Goal: Find contact information: Find contact information

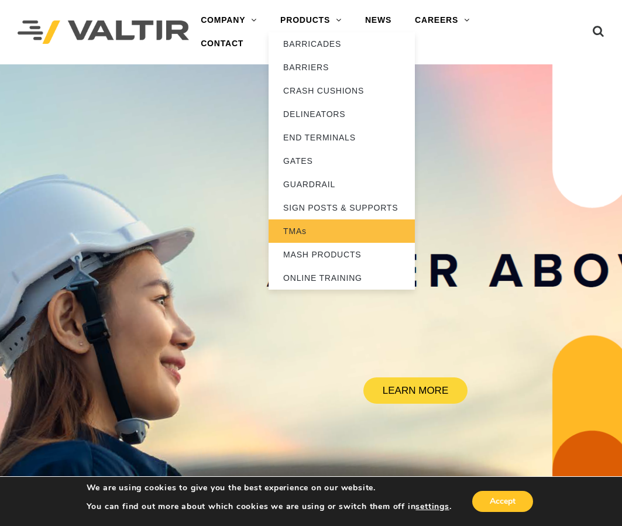
click at [338, 236] on link "TMAs" at bounding box center [342, 231] width 146 height 23
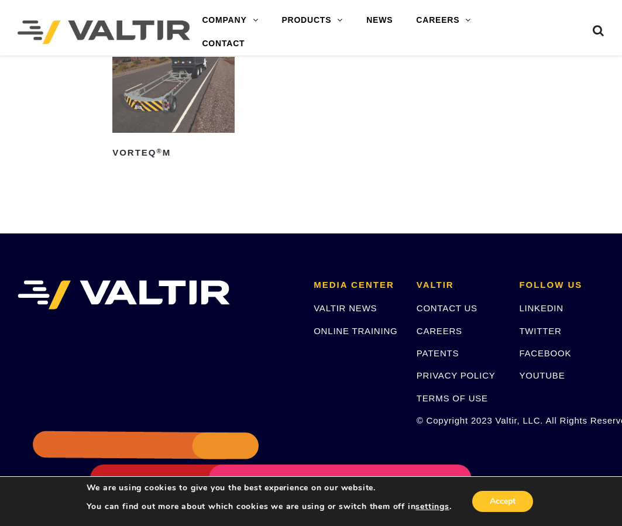
scroll to position [1171, 0]
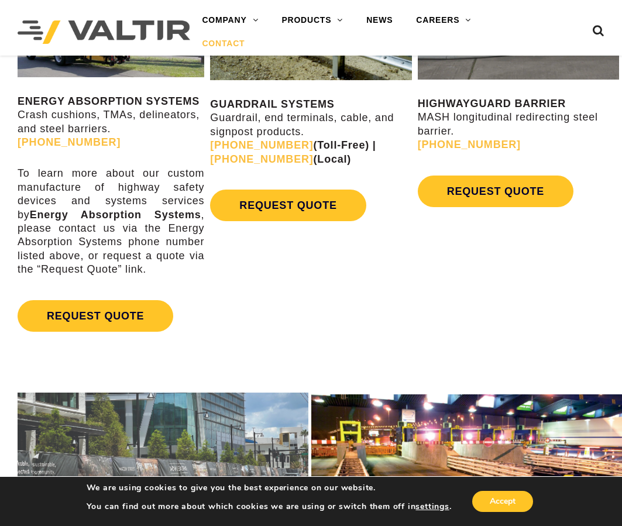
scroll to position [586, 0]
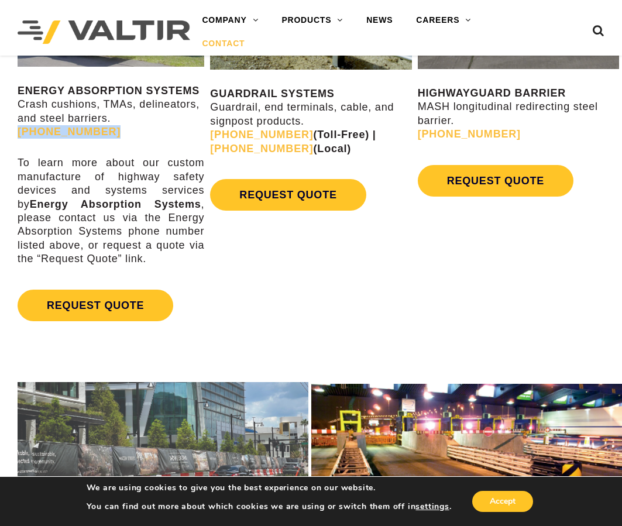
drag, startPoint x: 114, startPoint y: 136, endPoint x: 13, endPoint y: 136, distance: 100.1
click at [13, 136] on div "ENERGY ABSORPTION SYSTEMS Crash cushions, TMAs, delineators, and steel barriers…" at bounding box center [103, 151] width 207 height 387
copy link "(888) 323-6374"
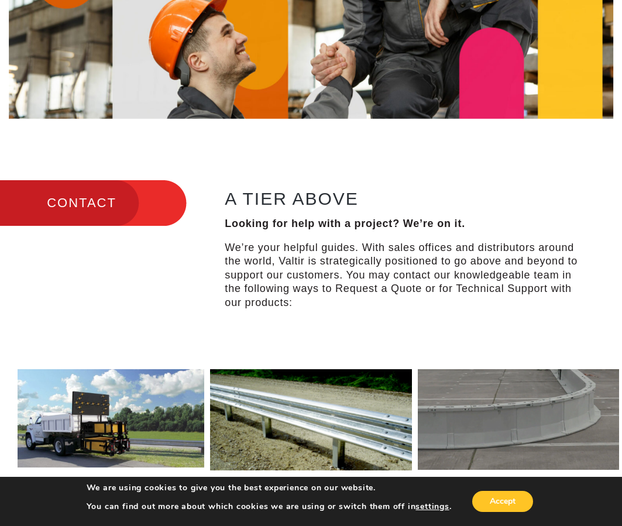
scroll to position [391, 0]
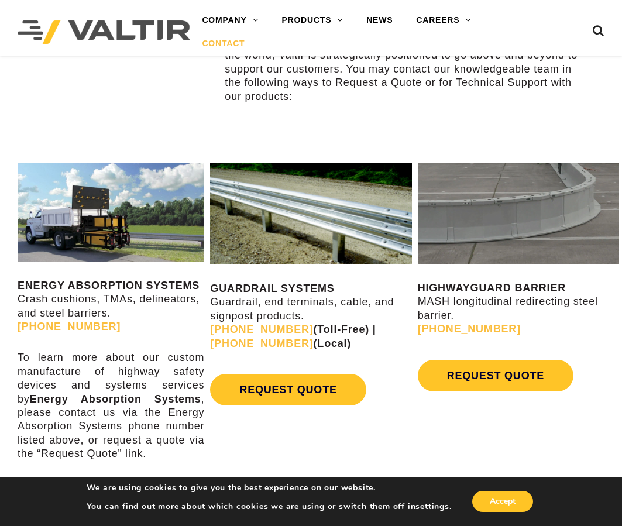
click at [115, 287] on strong "ENERGY ABSORPTION SYSTEMS" at bounding box center [109, 286] width 182 height 12
copy strong "ENERGY ABSORPTION SYSTEMS"
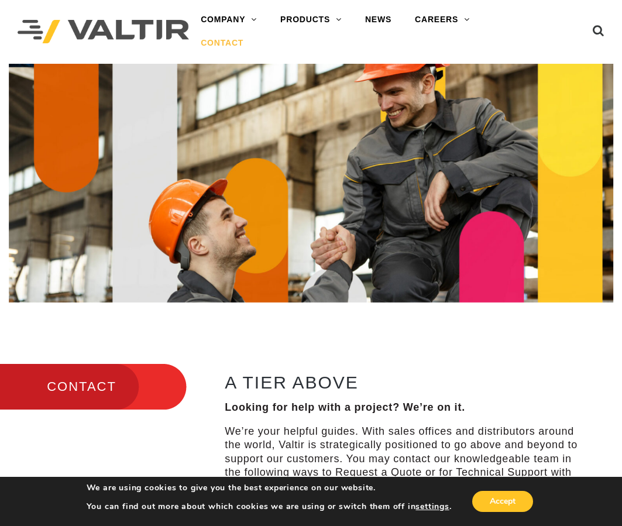
scroll to position [0, 0]
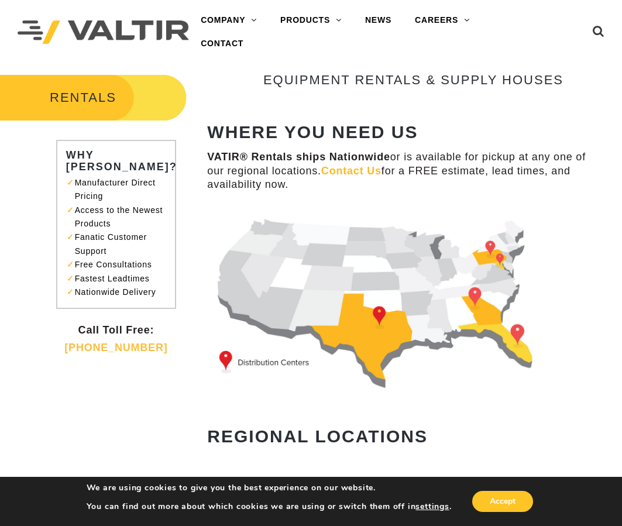
click at [501, 263] on img at bounding box center [385, 300] width 357 height 183
click at [500, 261] on img at bounding box center [385, 300] width 357 height 183
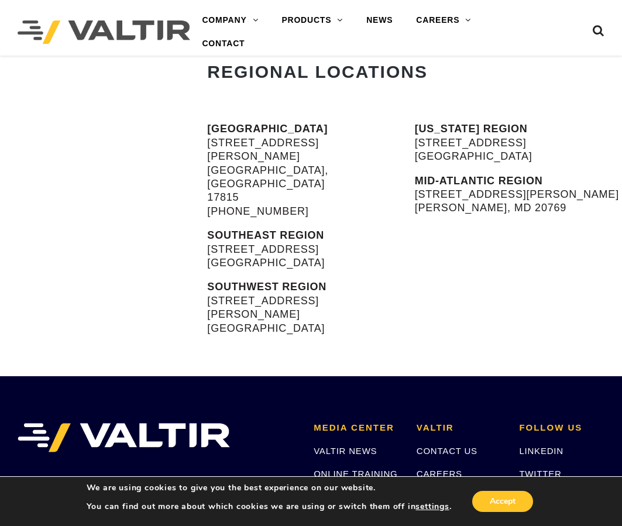
scroll to position [391, 0]
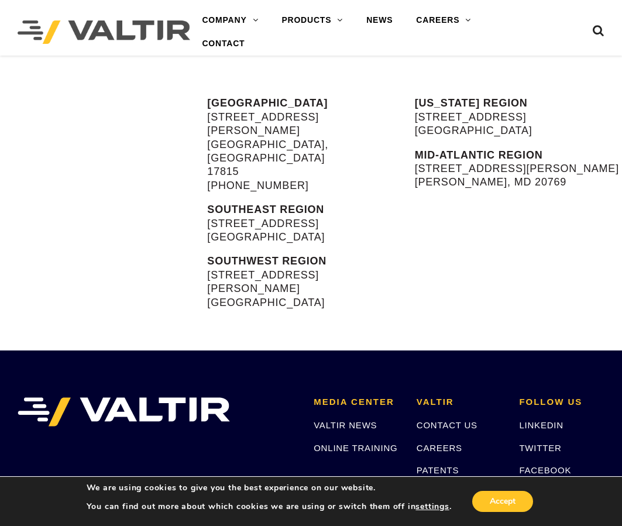
click at [483, 179] on p "MID-ATLANTIC REGION [STREET_ADDRESS][PERSON_NAME][PERSON_NAME]" at bounding box center [518, 169] width 207 height 41
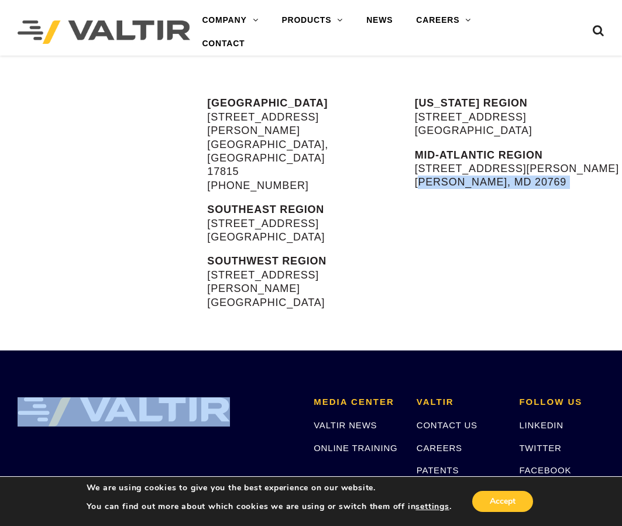
click at [483, 179] on p "MID-ATLANTIC REGION [STREET_ADDRESS][PERSON_NAME][PERSON_NAME]" at bounding box center [518, 169] width 207 height 41
click at [537, 182] on p "MID-ATLANTIC REGION [STREET_ADDRESS][PERSON_NAME][PERSON_NAME]" at bounding box center [518, 169] width 207 height 41
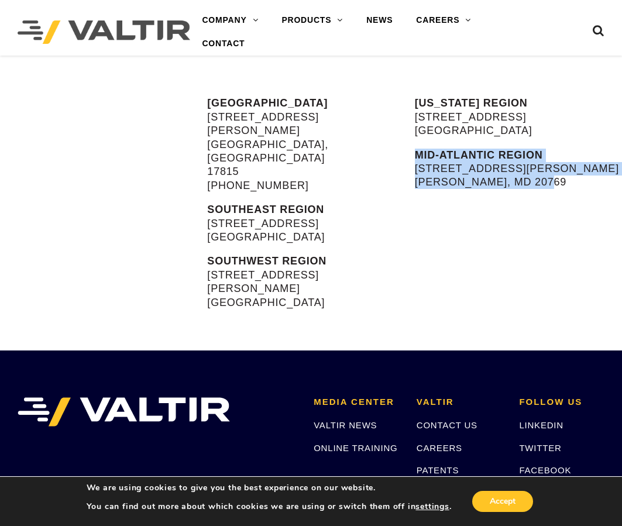
drag, startPoint x: 536, startPoint y: 187, endPoint x: 419, endPoint y: 159, distance: 120.0
click at [419, 159] on p "MID-ATLANTIC REGION [STREET_ADDRESS][PERSON_NAME][PERSON_NAME]" at bounding box center [518, 169] width 207 height 41
copy p "MID-ATLANTIC REGION [STREET_ADDRESS][PERSON_NAME][PERSON_NAME]"
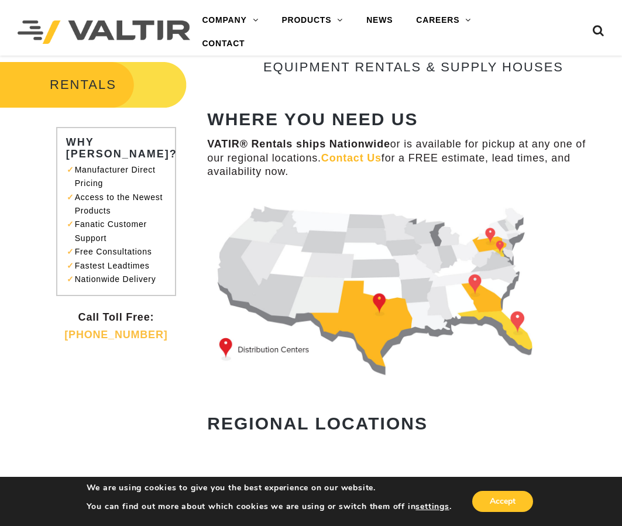
scroll to position [0, 0]
